Goal: Transaction & Acquisition: Purchase product/service

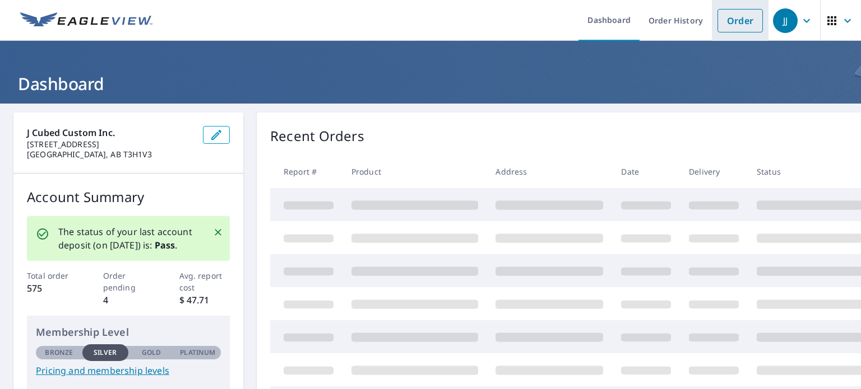
click at [734, 17] on link "Order" at bounding box center [739, 21] width 45 height 24
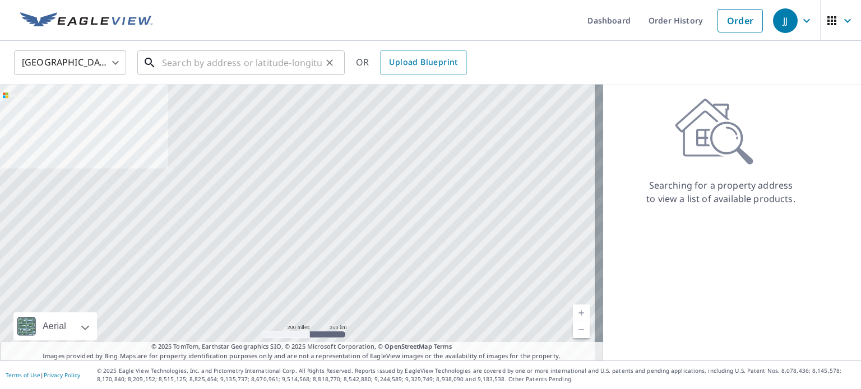
click at [215, 61] on input "text" at bounding box center [242, 62] width 160 height 31
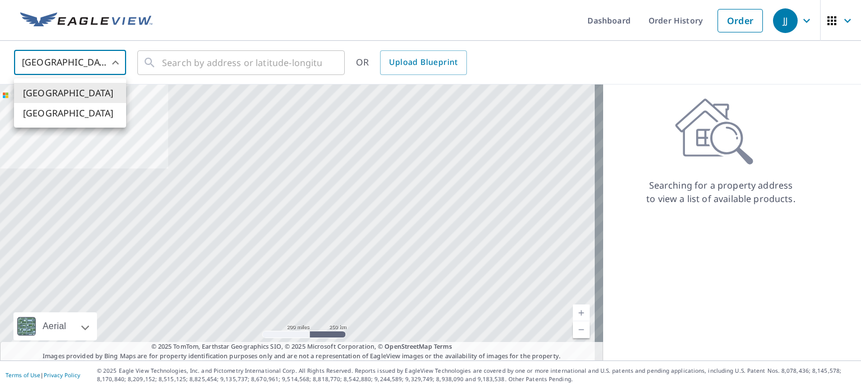
click at [63, 60] on body "JJ JJ Dashboard Order History Order JJ United States US ​ ​ OR Upload Blueprint…" at bounding box center [430, 194] width 861 height 389
click at [56, 115] on li "[GEOGRAPHIC_DATA]" at bounding box center [70, 113] width 112 height 20
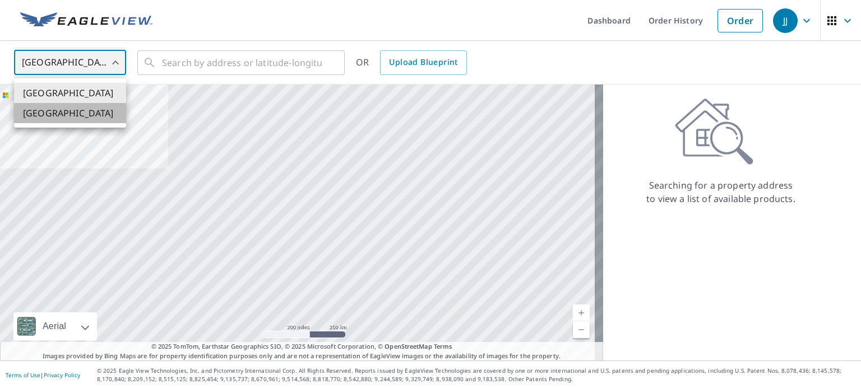
type input "CA"
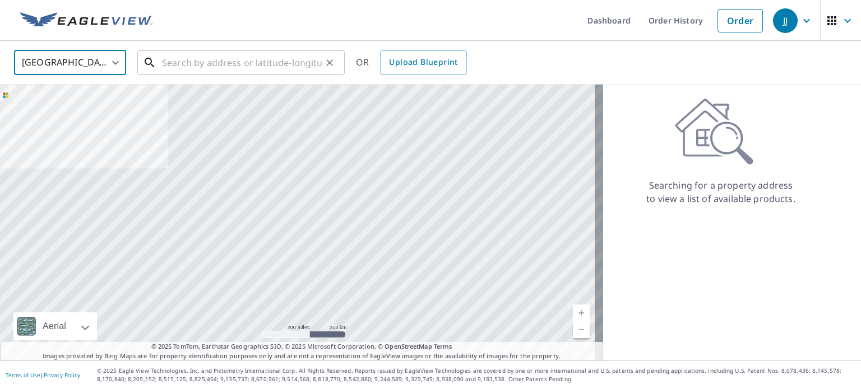
click at [281, 64] on input "text" at bounding box center [242, 62] width 160 height 31
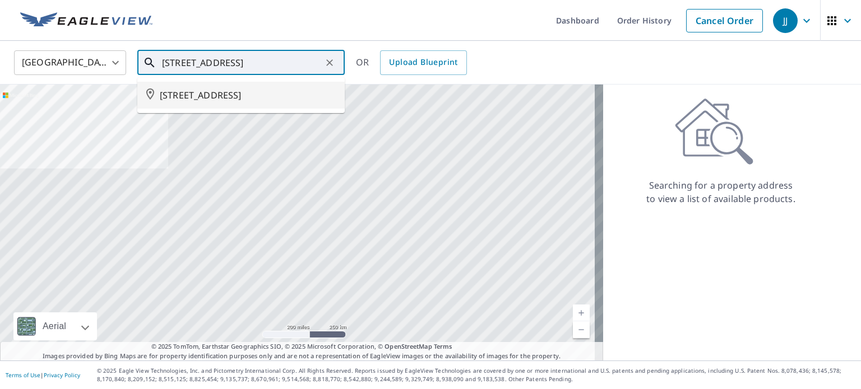
click at [282, 94] on span "[STREET_ADDRESS]" at bounding box center [248, 95] width 176 height 13
type input "[STREET_ADDRESS]"
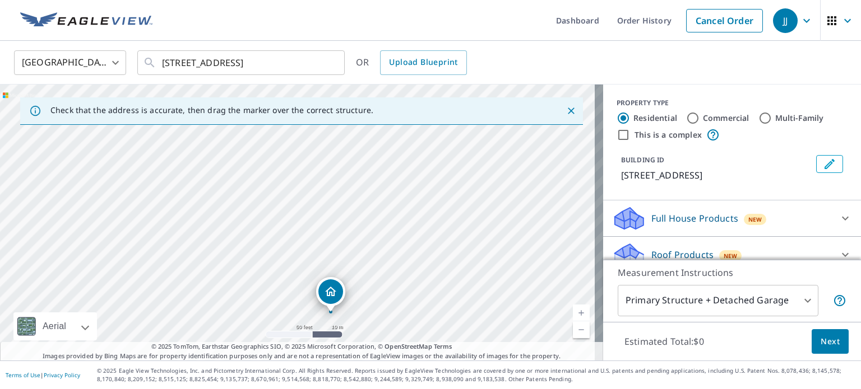
drag, startPoint x: 272, startPoint y: 235, endPoint x: 305, endPoint y: 326, distance: 97.1
click at [305, 326] on div "[STREET_ADDRESS]" at bounding box center [301, 223] width 603 height 276
drag, startPoint x: 322, startPoint y: 292, endPoint x: 256, endPoint y: 277, distance: 67.7
drag, startPoint x: 323, startPoint y: 299, endPoint x: 317, endPoint y: 231, distance: 68.6
click at [317, 231] on div "[STREET_ADDRESS]" at bounding box center [301, 223] width 603 height 276
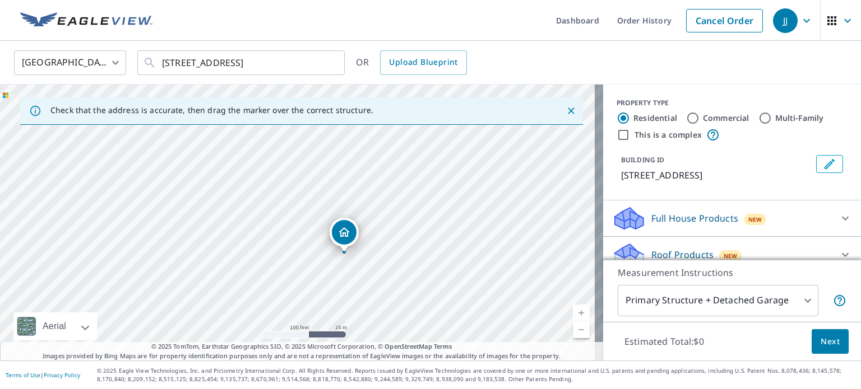
drag, startPoint x: 315, startPoint y: 221, endPoint x: 339, endPoint y: 286, distance: 69.8
click at [339, 286] on div "[STREET_ADDRESS]" at bounding box center [301, 223] width 603 height 276
click at [771, 295] on body "JJ JJ Dashboard Order History Cancel Order JJ Canada CA ​ [STREET_ADDRESS] ​ OR…" at bounding box center [430, 194] width 861 height 389
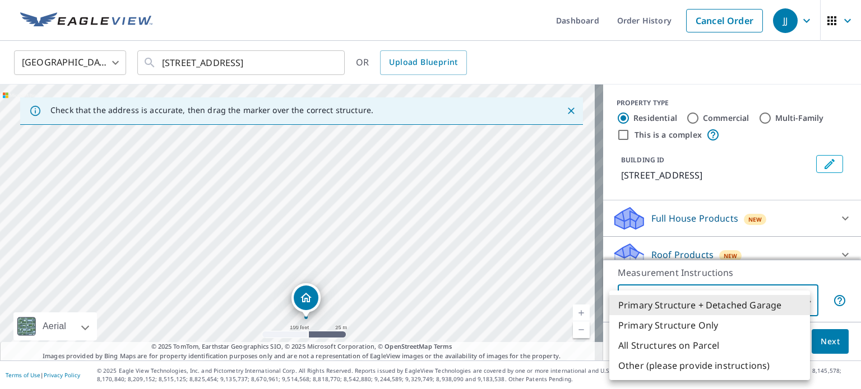
click at [664, 324] on li "Primary Structure Only" at bounding box center [709, 325] width 201 height 20
type input "2"
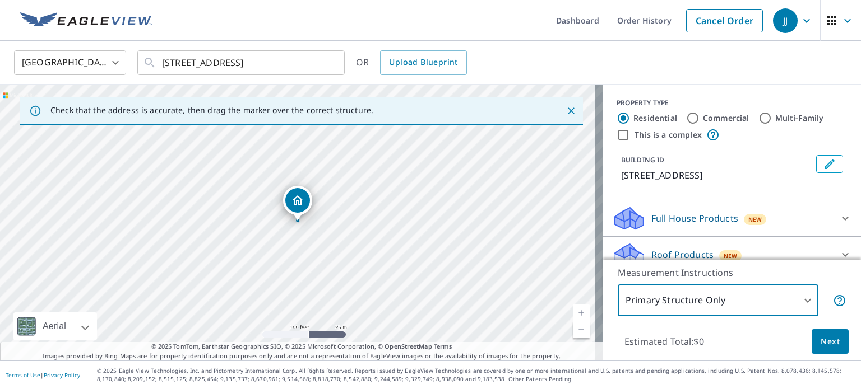
click at [824, 340] on span "Next" at bounding box center [829, 342] width 19 height 14
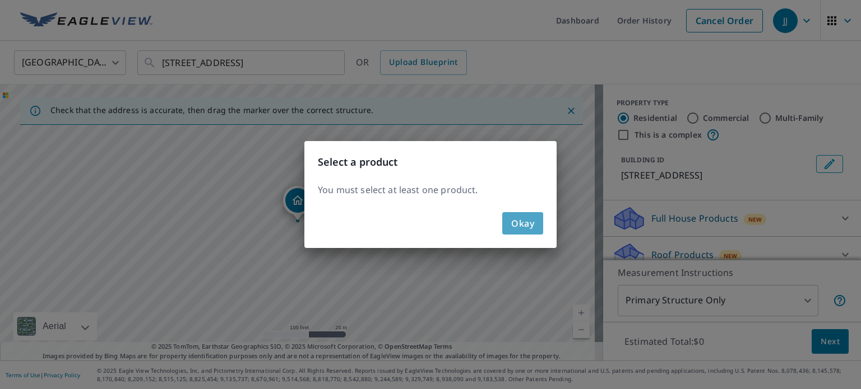
click at [529, 224] on span "Okay" at bounding box center [522, 224] width 23 height 16
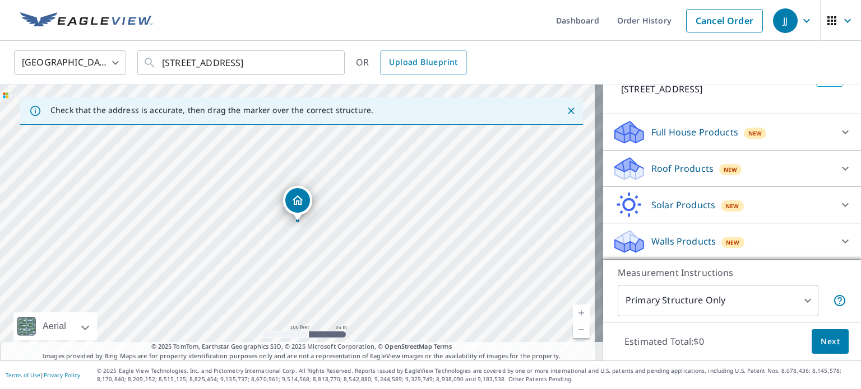
scroll to position [99, 0]
click at [654, 169] on p "Roof Products" at bounding box center [682, 168] width 62 height 13
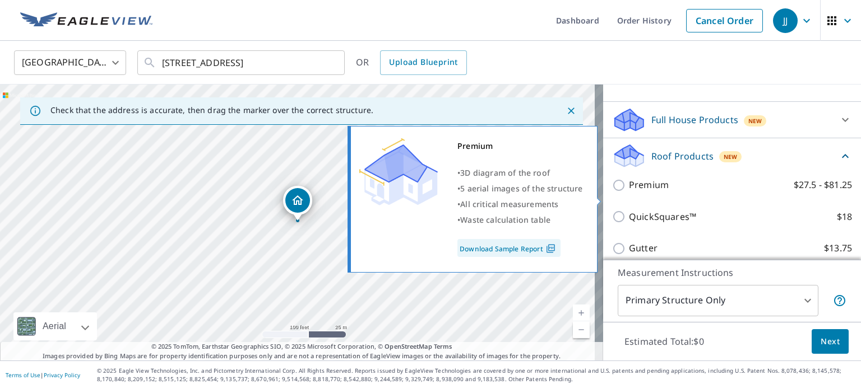
click at [612, 192] on input "Premium $27.5 - $81.25" at bounding box center [620, 185] width 17 height 13
checkbox input "true"
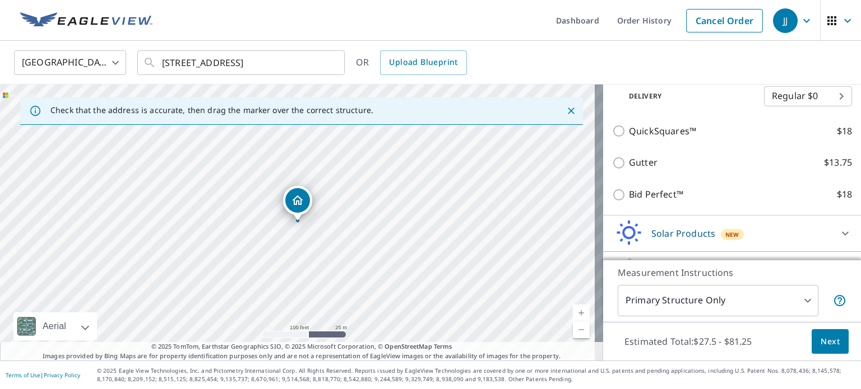
scroll to position [267, 0]
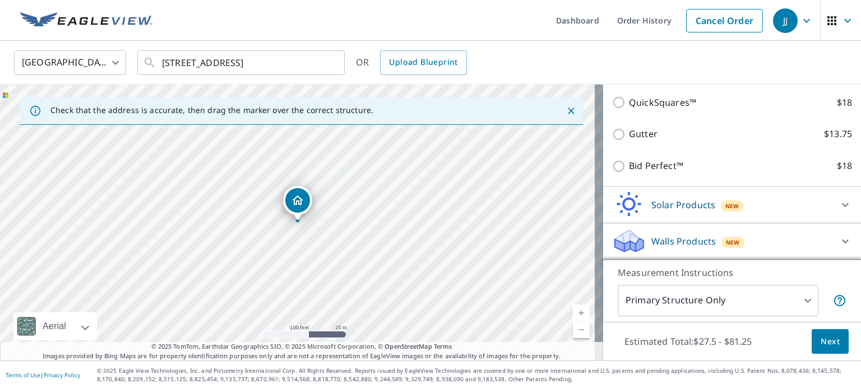
click at [811, 340] on button "Next" at bounding box center [829, 341] width 37 height 25
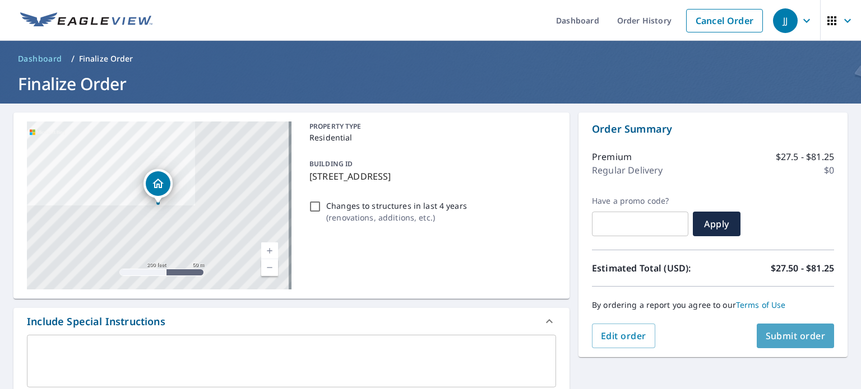
click at [773, 335] on span "Submit order" at bounding box center [795, 336] width 60 height 12
checkbox input "true"
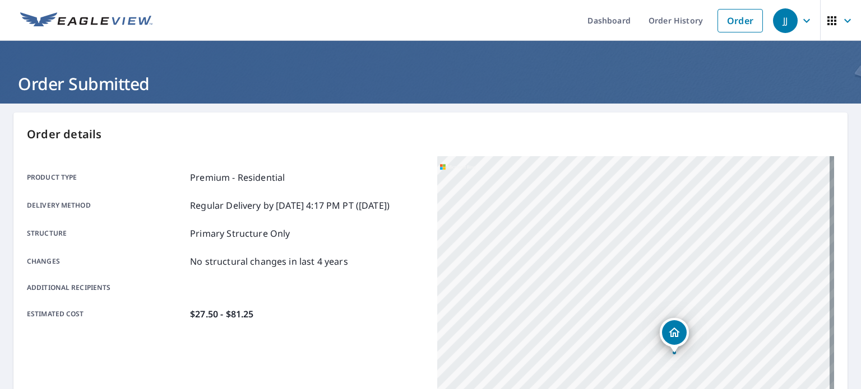
drag, startPoint x: 726, startPoint y: 238, endPoint x: 730, endPoint y: 307, distance: 69.0
click at [730, 307] on div "[STREET_ADDRESS]" at bounding box center [635, 296] width 397 height 280
